Goal: Find specific page/section: Find specific page/section

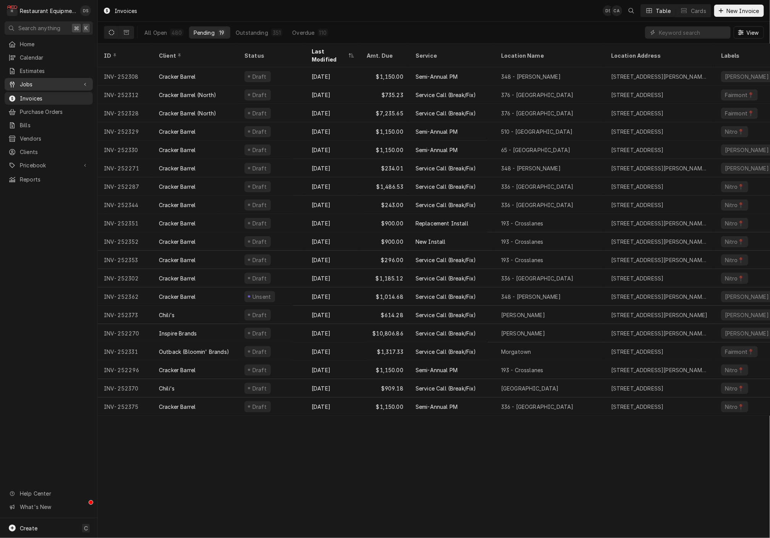
click at [23, 82] on span "Jobs" at bounding box center [49, 84] width 58 height 8
click at [30, 94] on span "Jobs" at bounding box center [54, 98] width 69 height 8
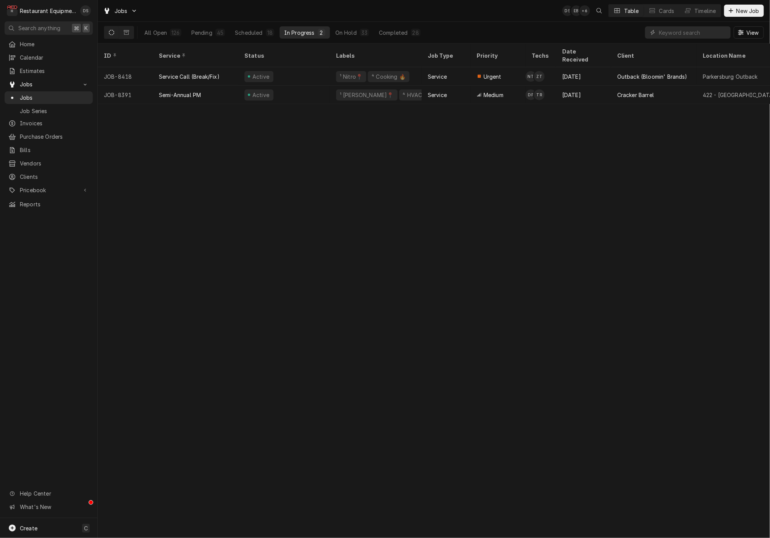
drag, startPoint x: 125, startPoint y: 32, endPoint x: 138, endPoint y: 31, distance: 13.0
click at [126, 31] on icon "Dynamic Content Wrapper" at bounding box center [126, 32] width 5 height 5
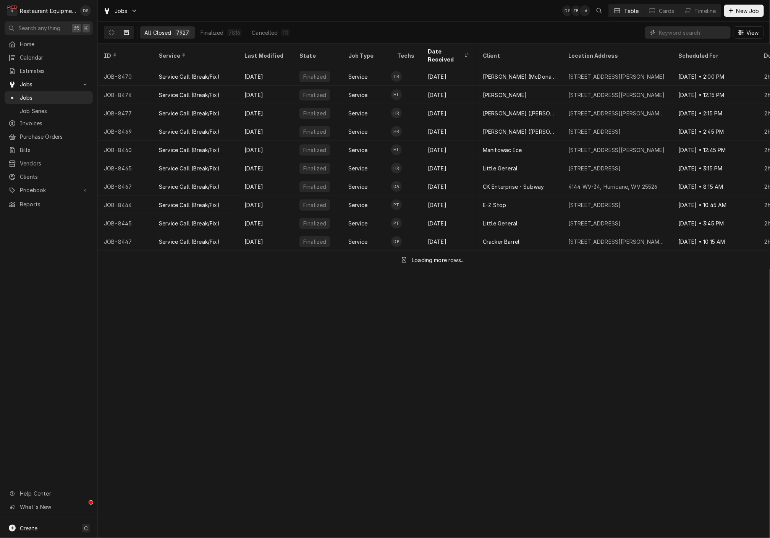
click at [675, 37] on input "Dynamic Content Wrapper" at bounding box center [693, 32] width 68 height 12
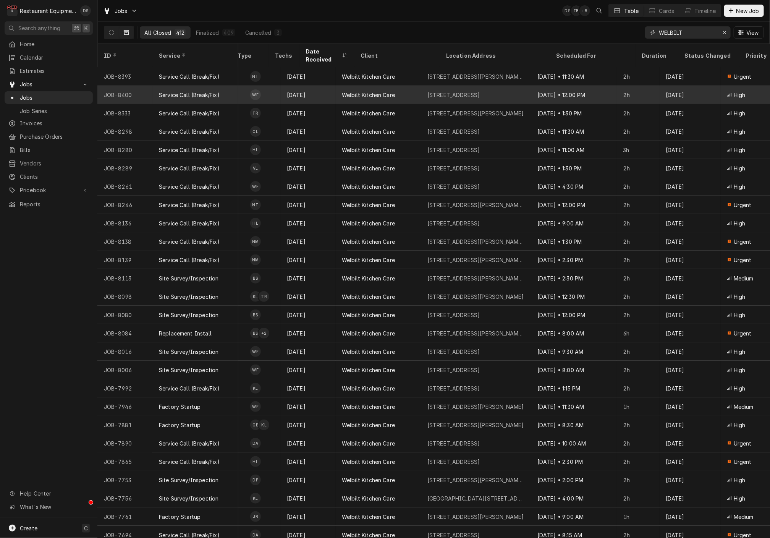
scroll to position [0, 141]
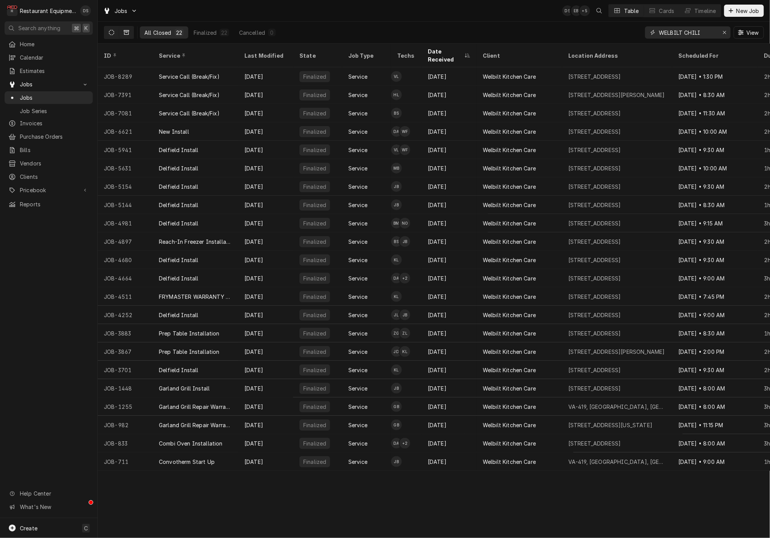
type input "WELBILT CHILI"
click at [109, 32] on icon "Dynamic Content Wrapper" at bounding box center [111, 32] width 5 height 5
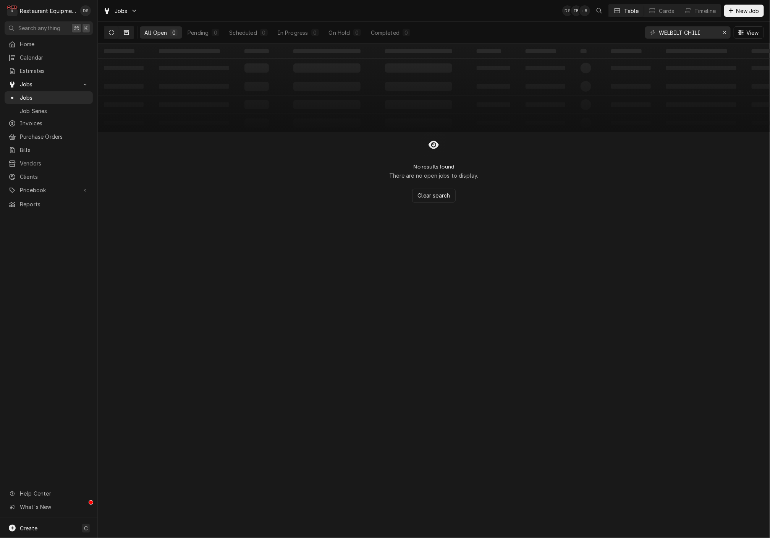
click at [126, 30] on icon "Dynamic Content Wrapper" at bounding box center [126, 32] width 5 height 5
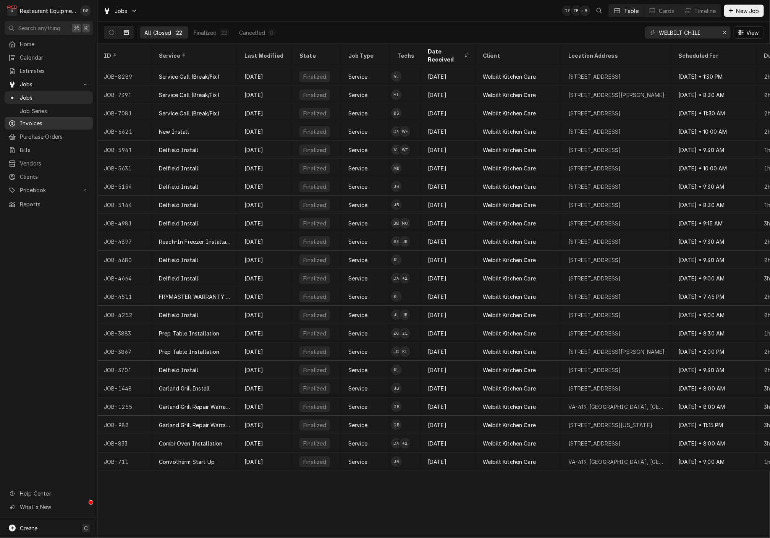
click at [36, 123] on span "Invoices" at bounding box center [54, 123] width 69 height 8
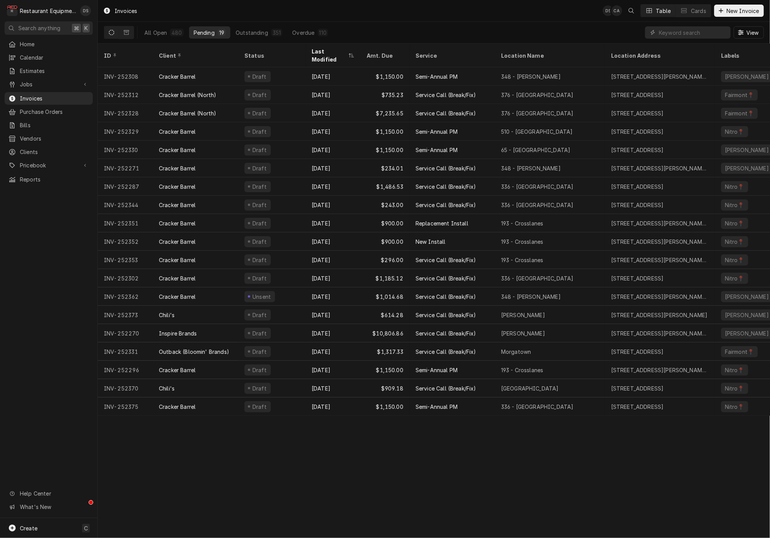
drag, startPoint x: 170, startPoint y: 30, endPoint x: 436, endPoint y: 19, distance: 266.2
click at [172, 30] on div "480" at bounding box center [176, 33] width 13 height 8
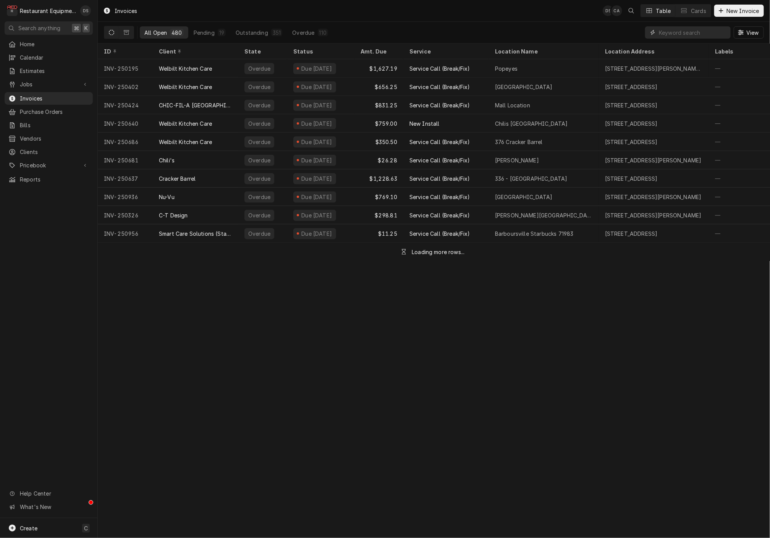
click at [682, 31] on input "Dynamic Content Wrapper" at bounding box center [693, 32] width 68 height 12
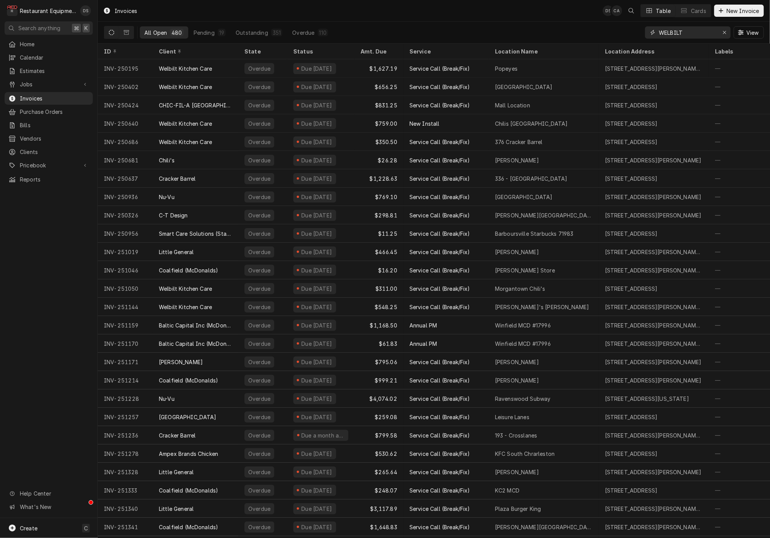
type input "WELBILT"
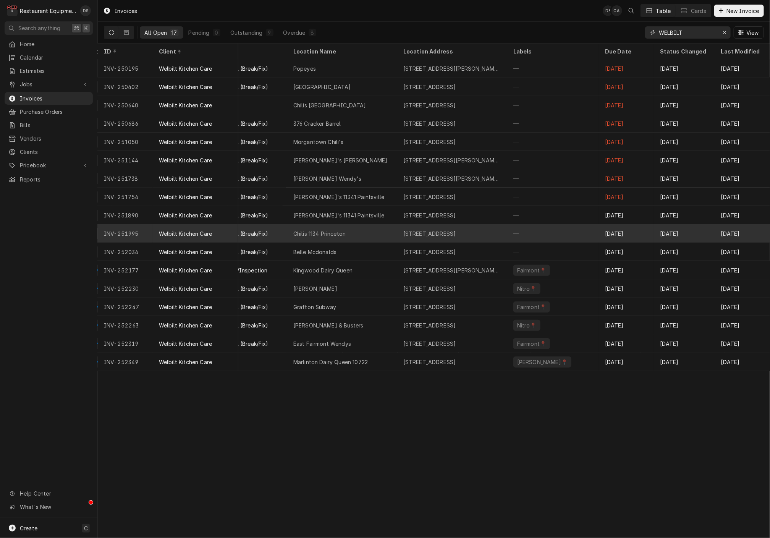
scroll to position [0, 195]
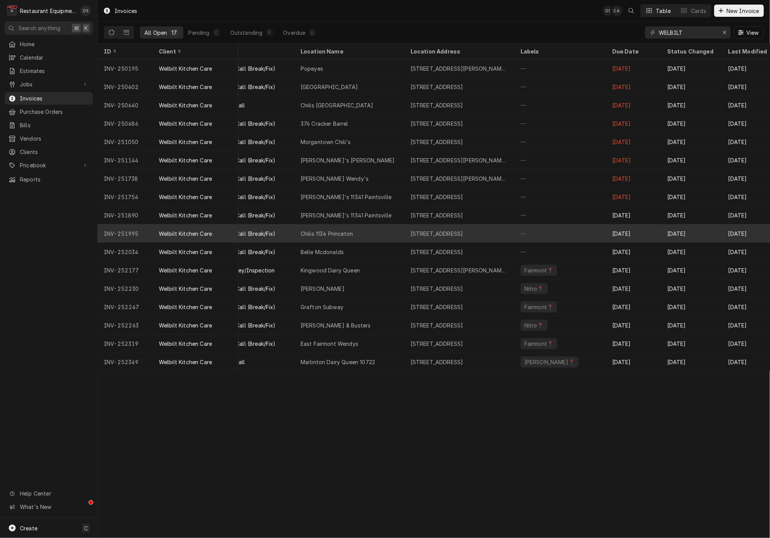
click at [543, 229] on div "—" at bounding box center [561, 233] width 92 height 18
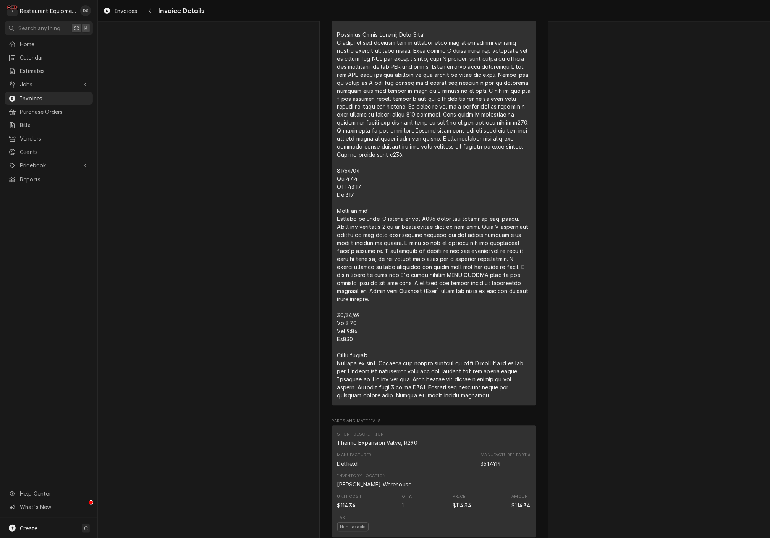
scroll to position [735, 0]
